Goal: Find specific page/section: Find specific page/section

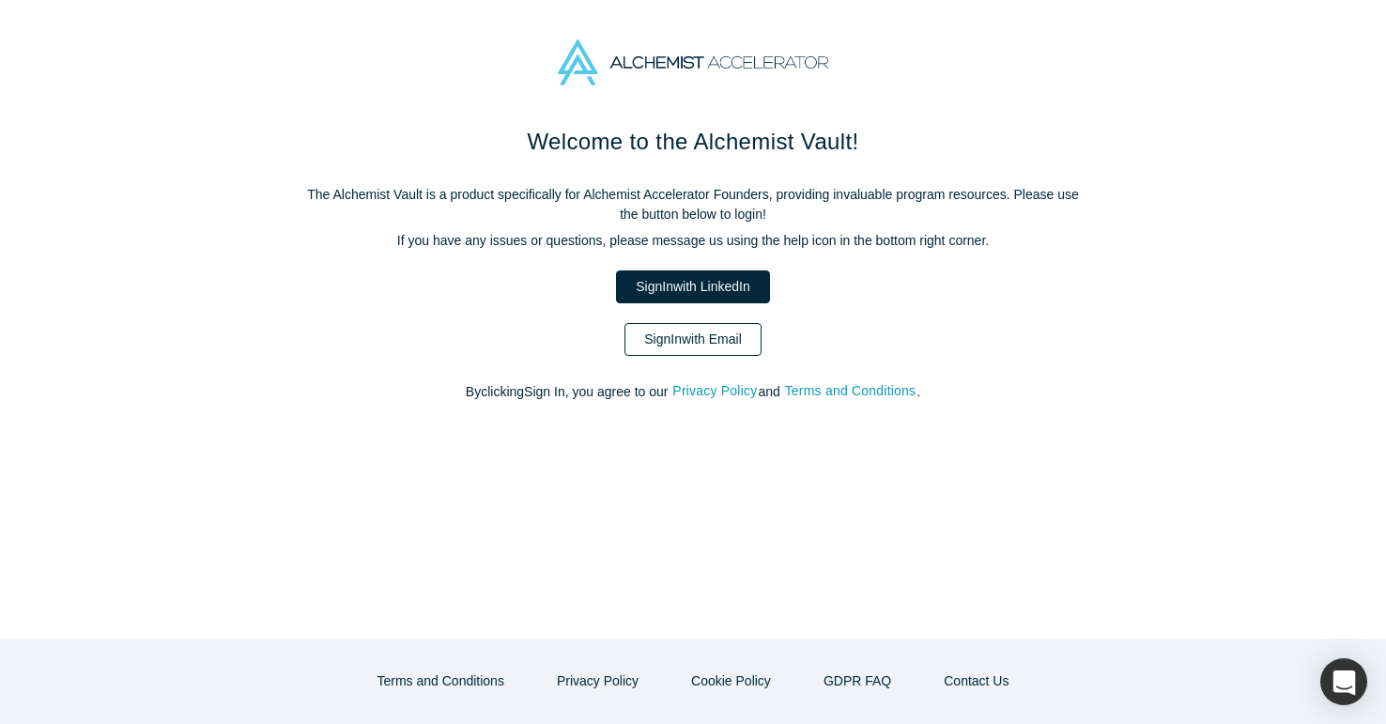
click at [697, 335] on link "Sign In with Email" at bounding box center [693, 339] width 137 height 33
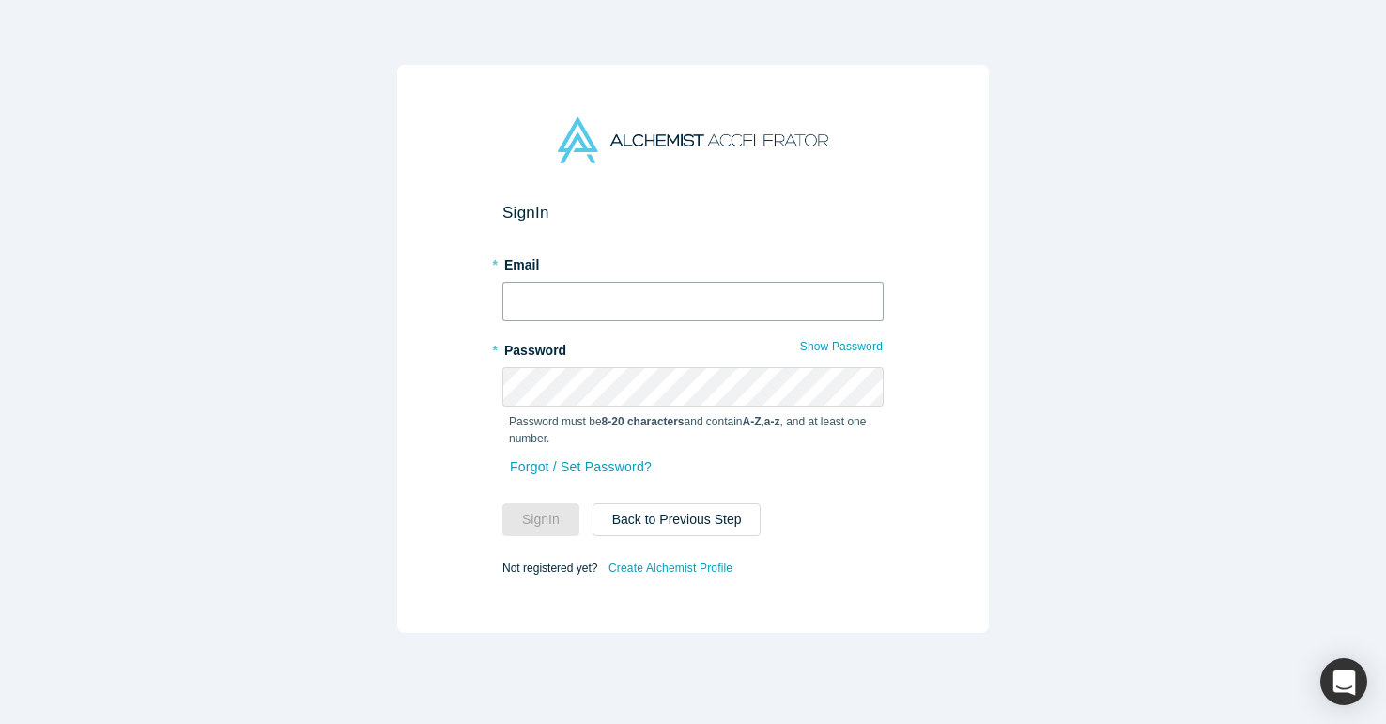
click at [649, 310] on input "text" at bounding box center [693, 301] width 381 height 39
type input "[EMAIL_ADDRESS][PERSON_NAME][DOMAIN_NAME]"
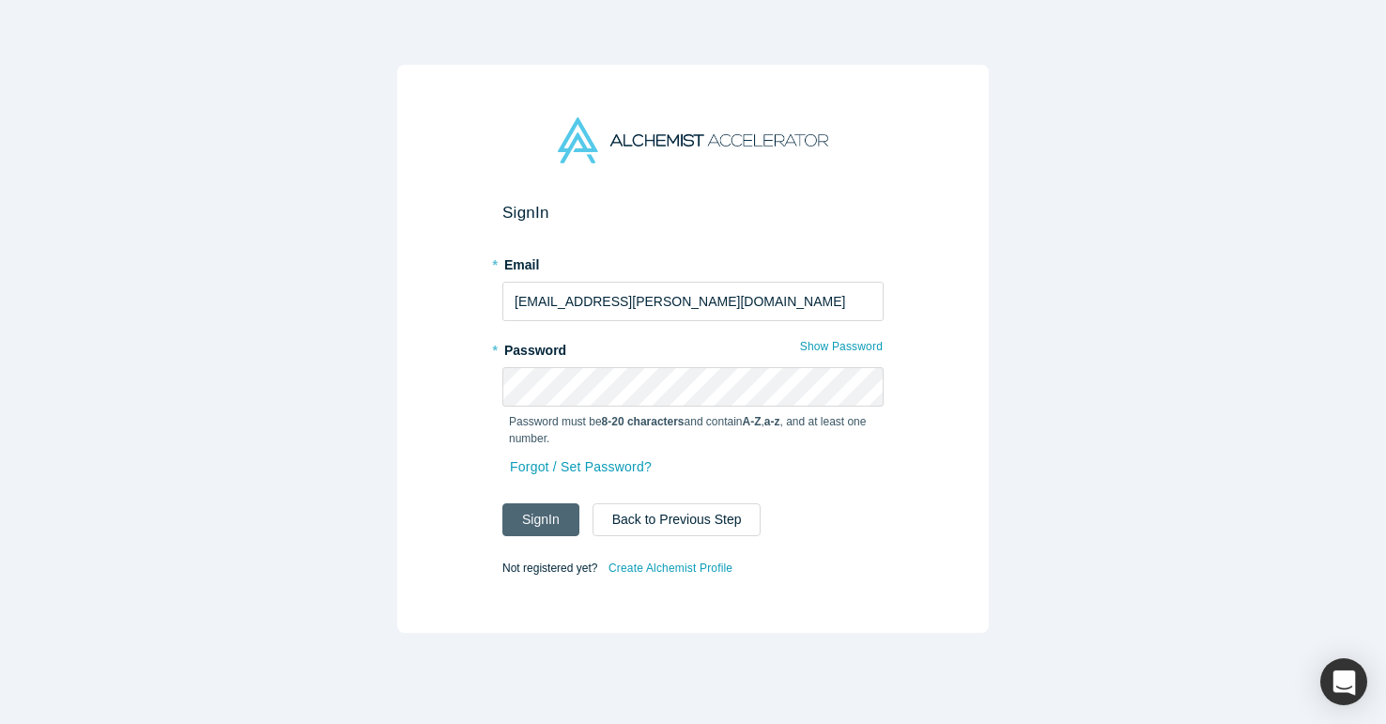
click at [554, 525] on button "Sign In" at bounding box center [541, 519] width 77 height 33
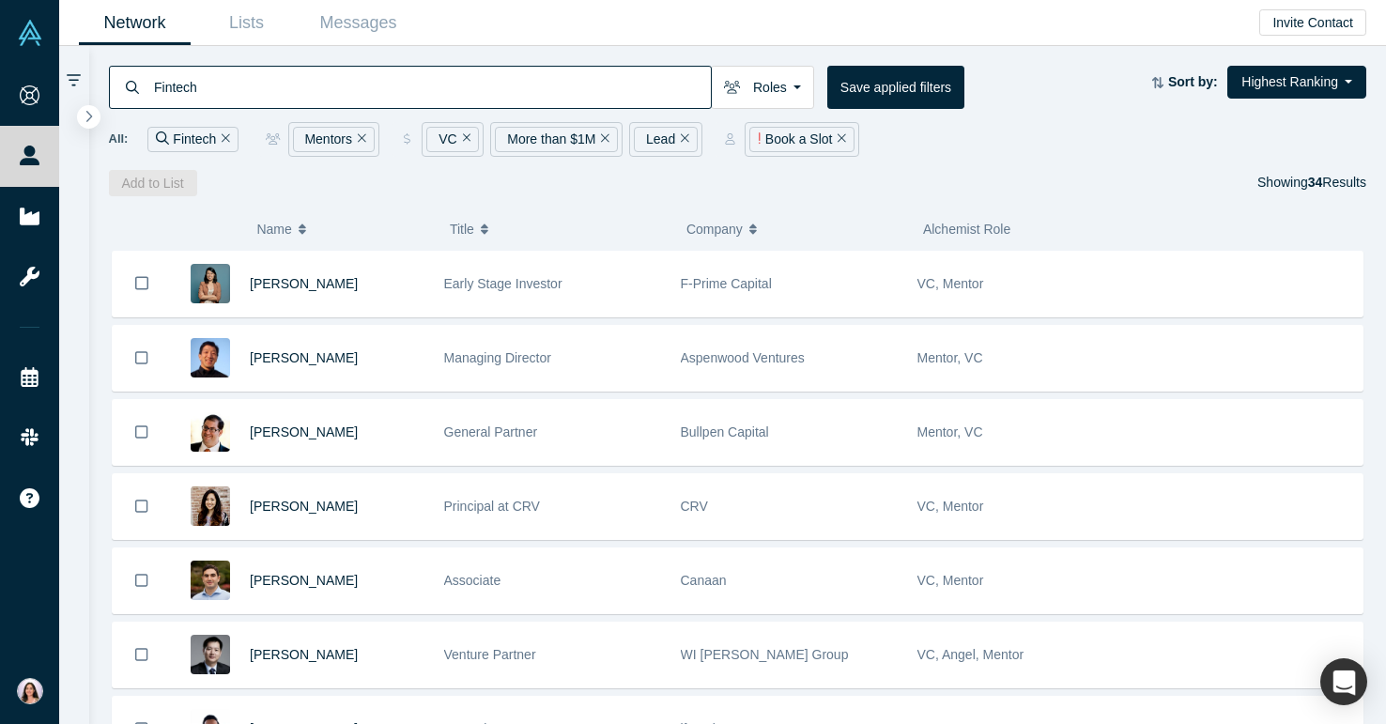
click at [288, 95] on input "Fintech" at bounding box center [431, 87] width 559 height 44
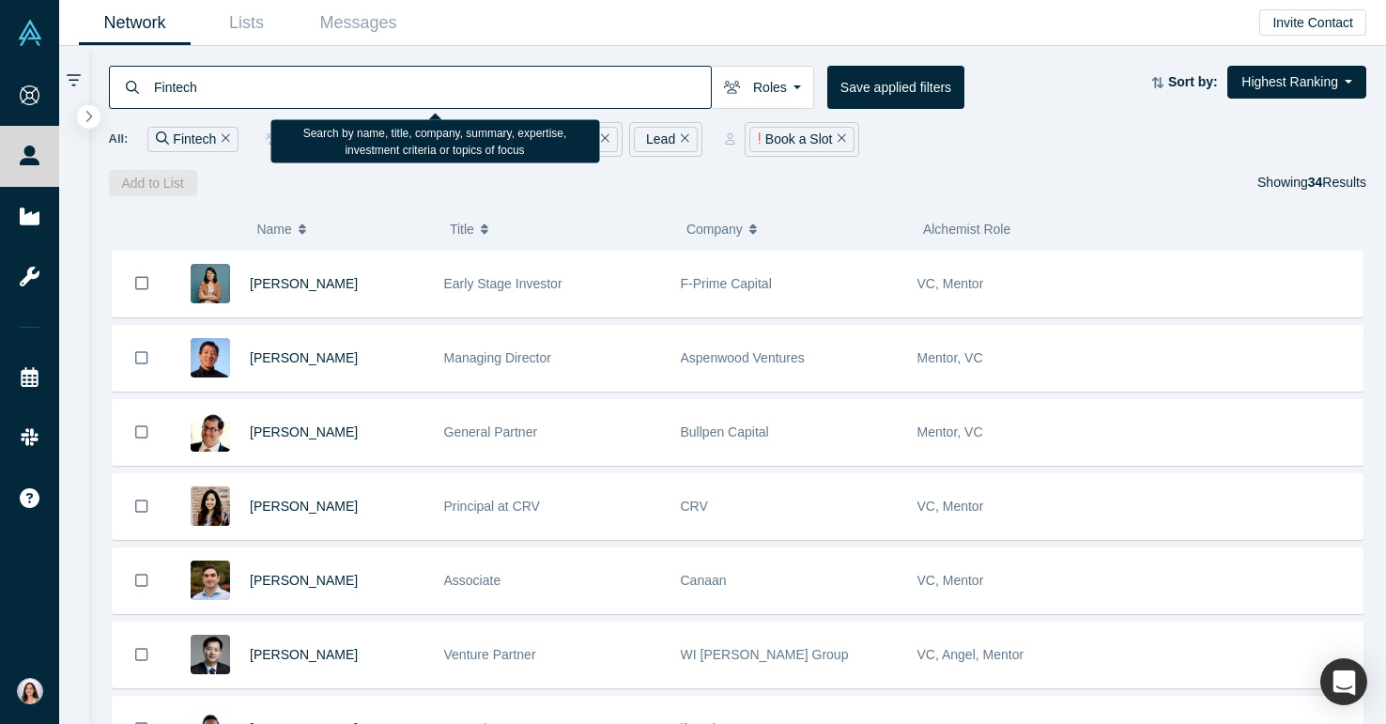
click at [303, 96] on input "Fintech" at bounding box center [431, 87] width 559 height 44
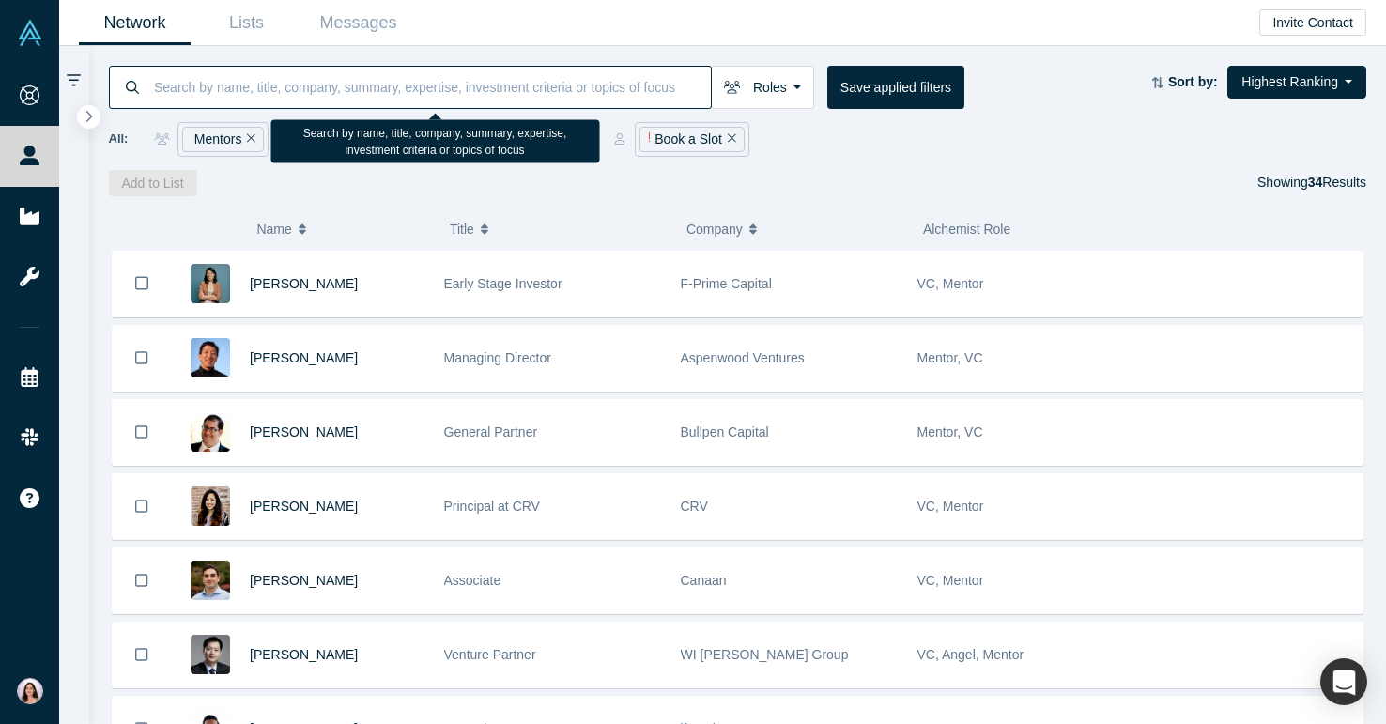
paste input "[PERSON_NAME]"
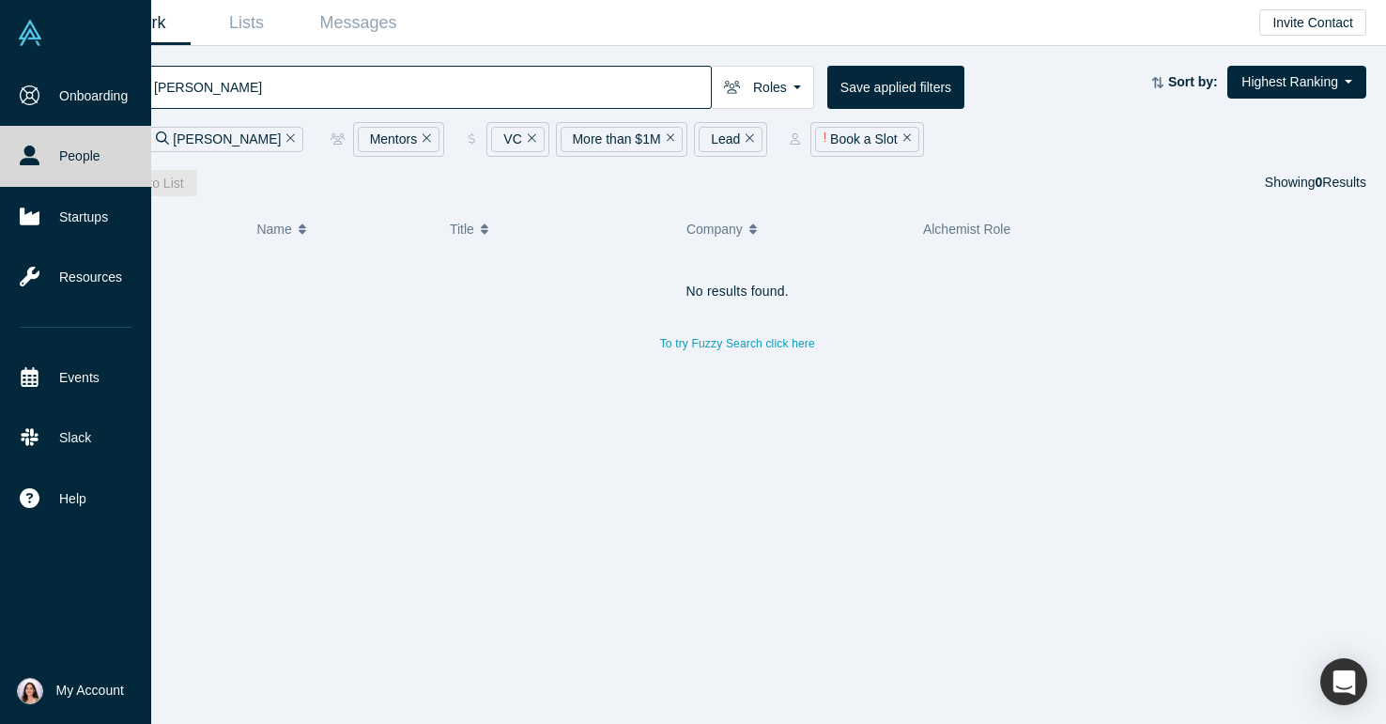
type input "[PERSON_NAME]"
click at [90, 150] on link "People" at bounding box center [75, 156] width 151 height 60
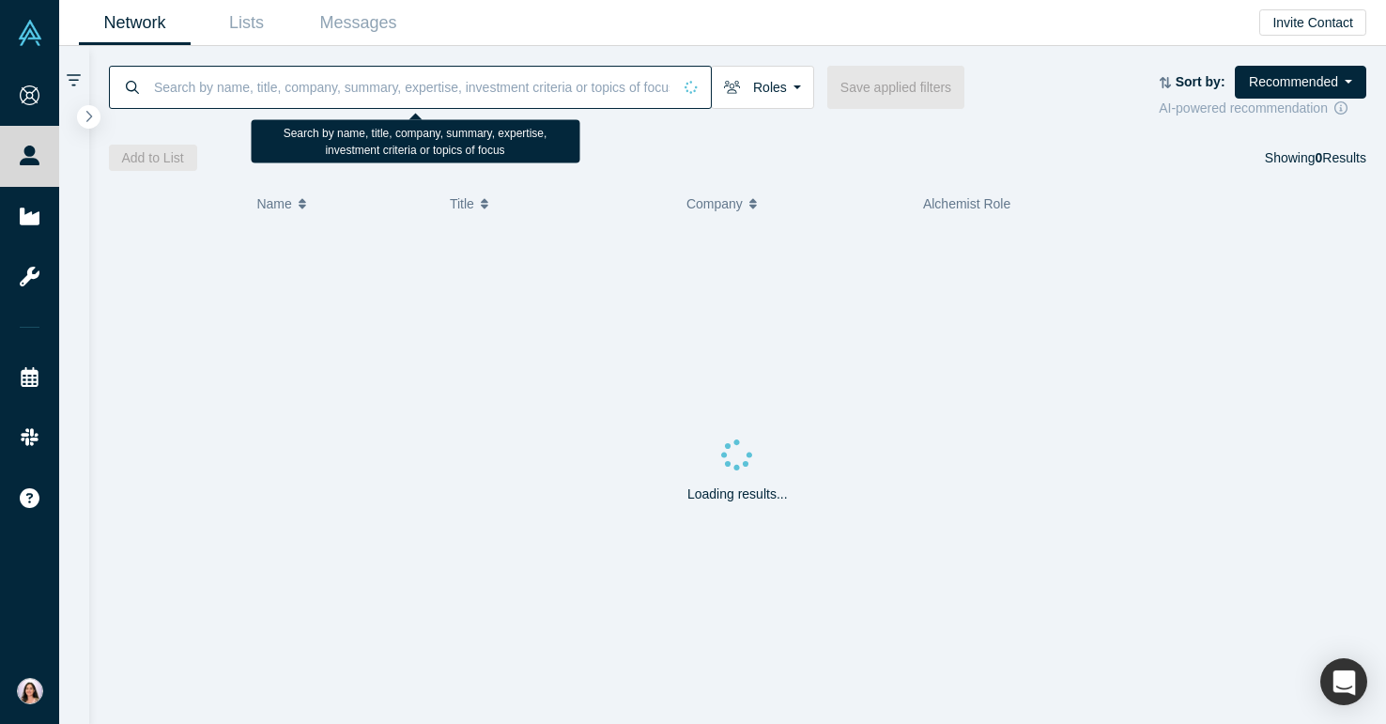
click at [178, 89] on input at bounding box center [411, 87] width 519 height 44
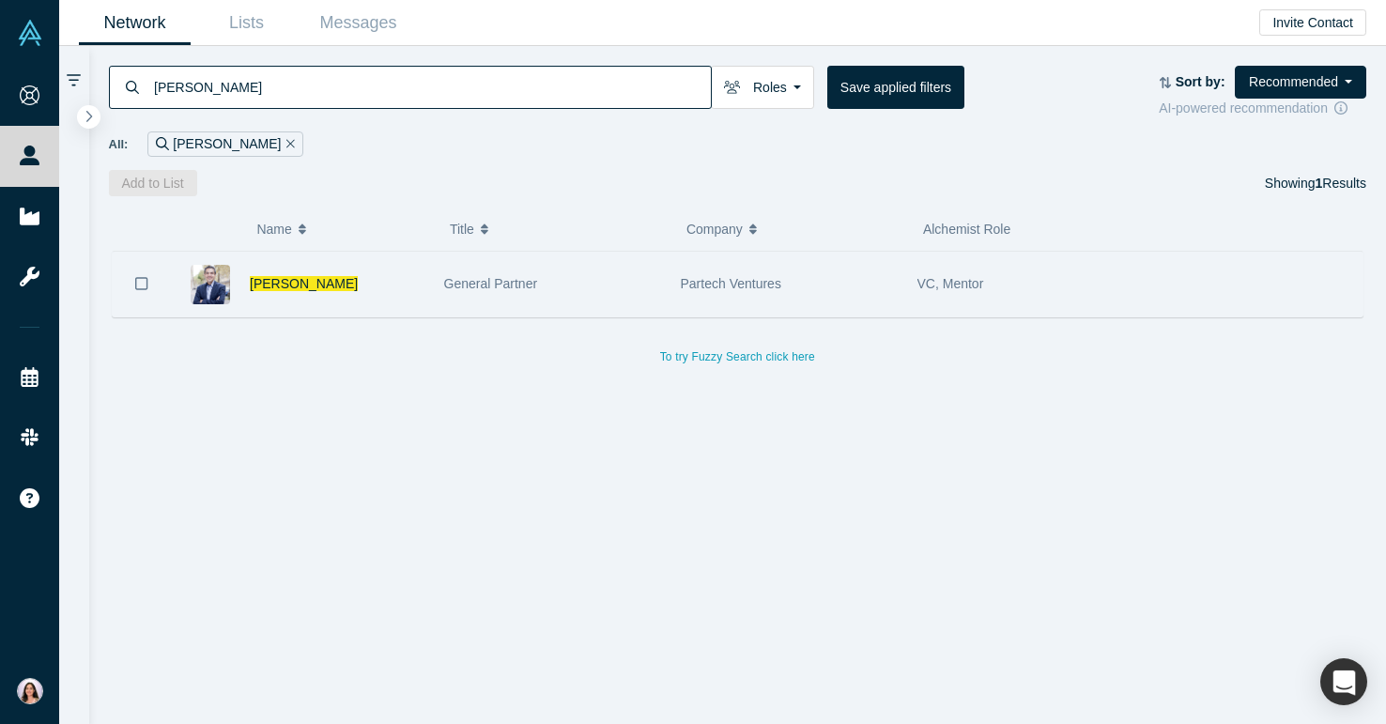
type input "[PERSON_NAME]"
click at [184, 273] on div "[PERSON_NAME]" at bounding box center [298, 284] width 254 height 65
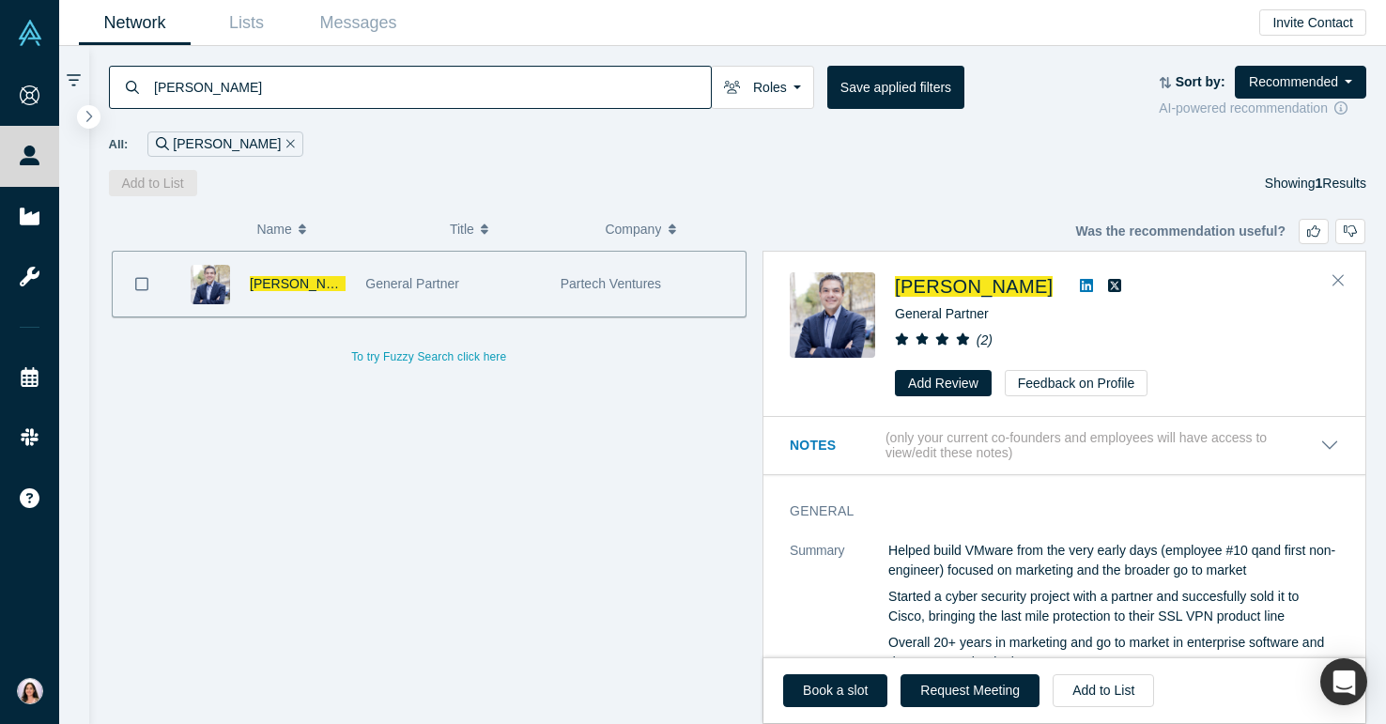
click at [210, 276] on img at bounding box center [210, 284] width 39 height 39
click at [293, 280] on span "[PERSON_NAME]" at bounding box center [304, 283] width 108 height 15
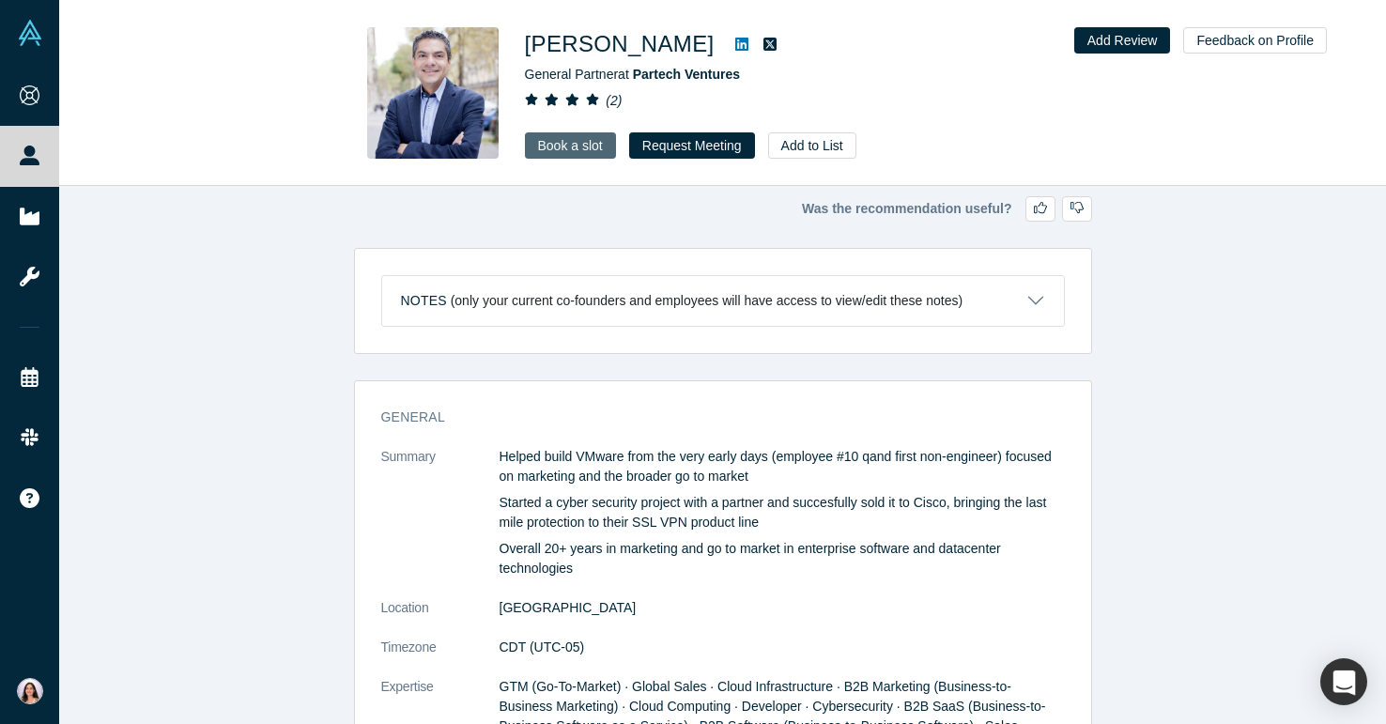
click at [580, 148] on link "Book a slot" at bounding box center [570, 145] width 91 height 26
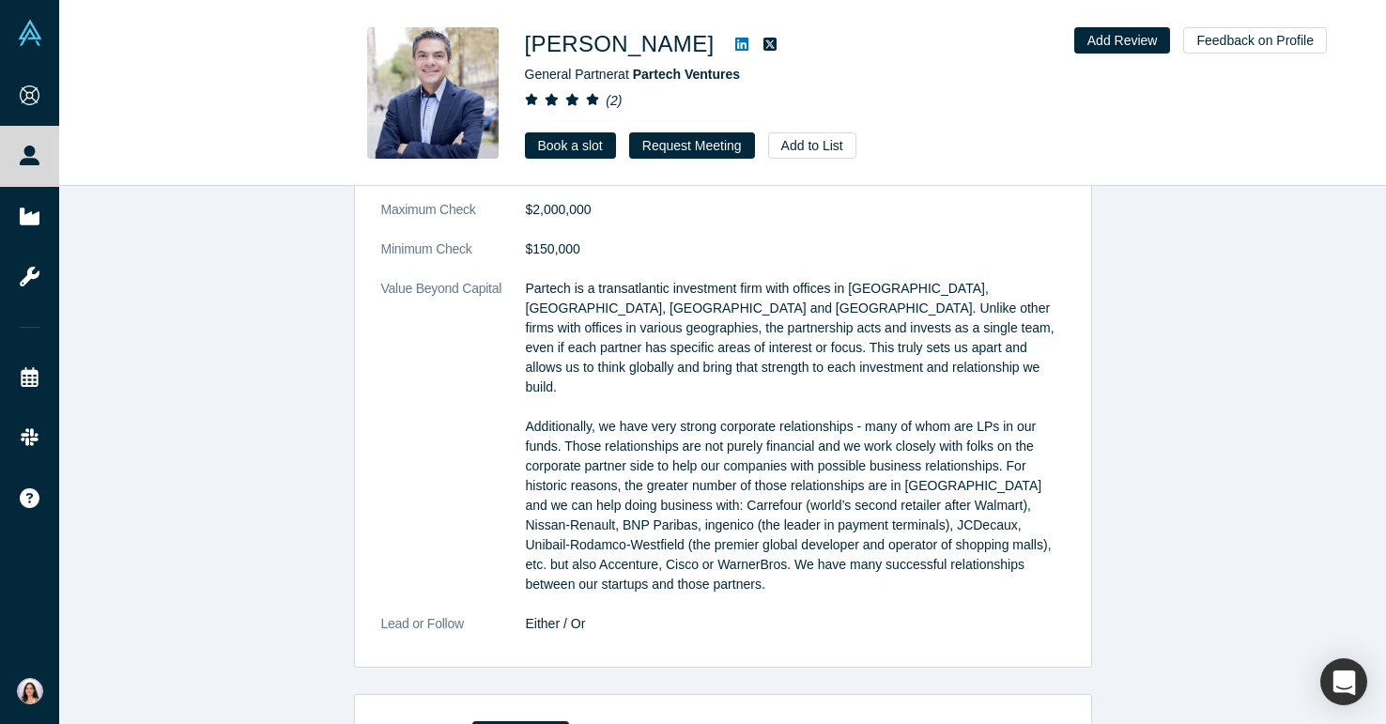
scroll to position [1563, 0]
click at [767, 40] on icon at bounding box center [770, 44] width 13 height 13
